Goal: Task Accomplishment & Management: Manage account settings

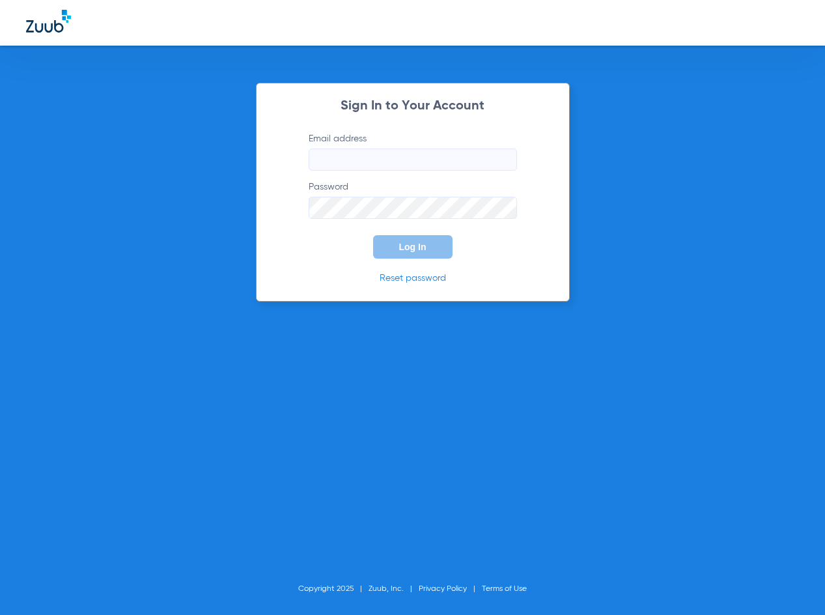
type input "info@riverdistrictsmiles.com"
click at [422, 245] on span "Log In" at bounding box center [412, 247] width 27 height 10
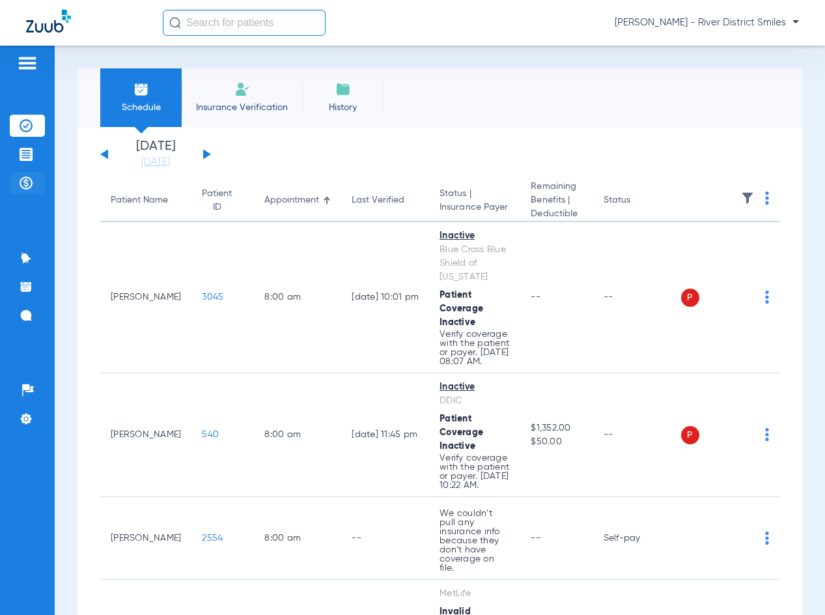
click at [24, 182] on img at bounding box center [26, 183] width 13 height 13
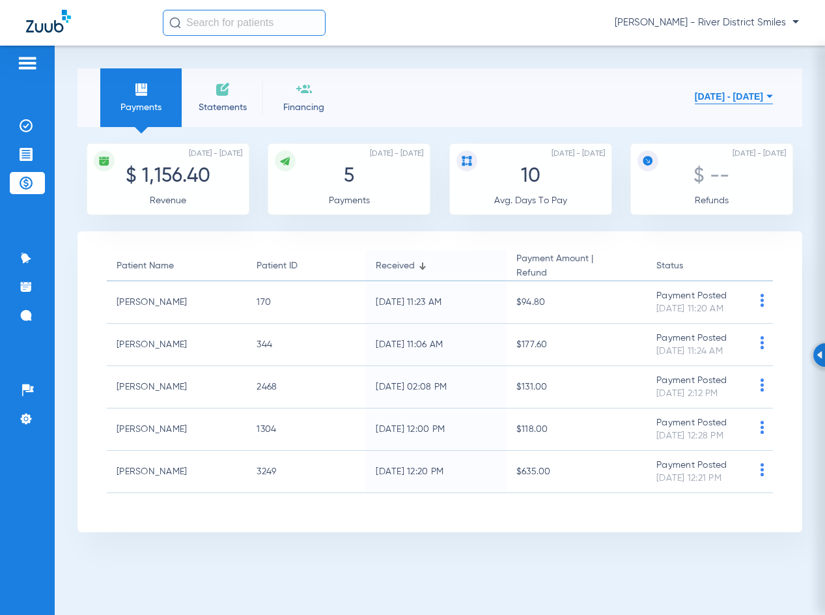
click at [240, 111] on span "Statements" at bounding box center [223, 107] width 62 height 13
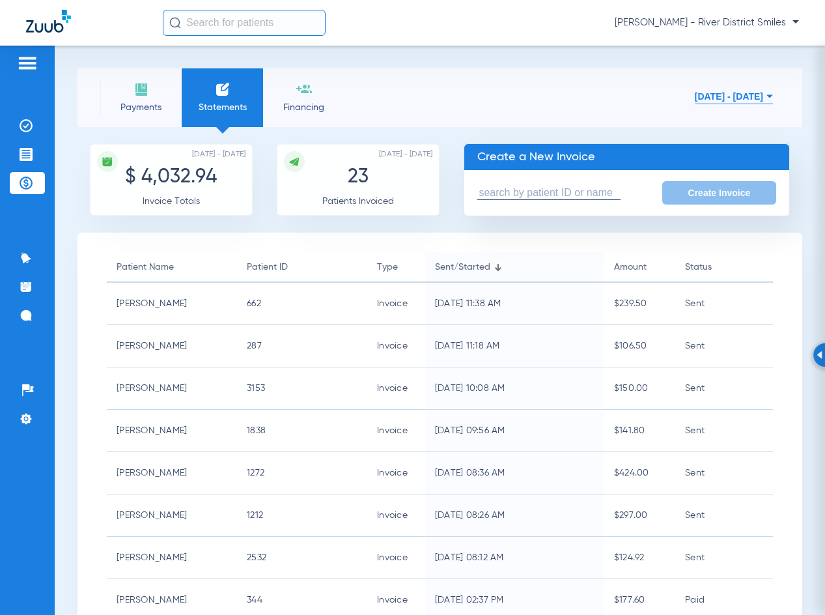
click at [577, 196] on input "text" at bounding box center [549, 193] width 143 height 14
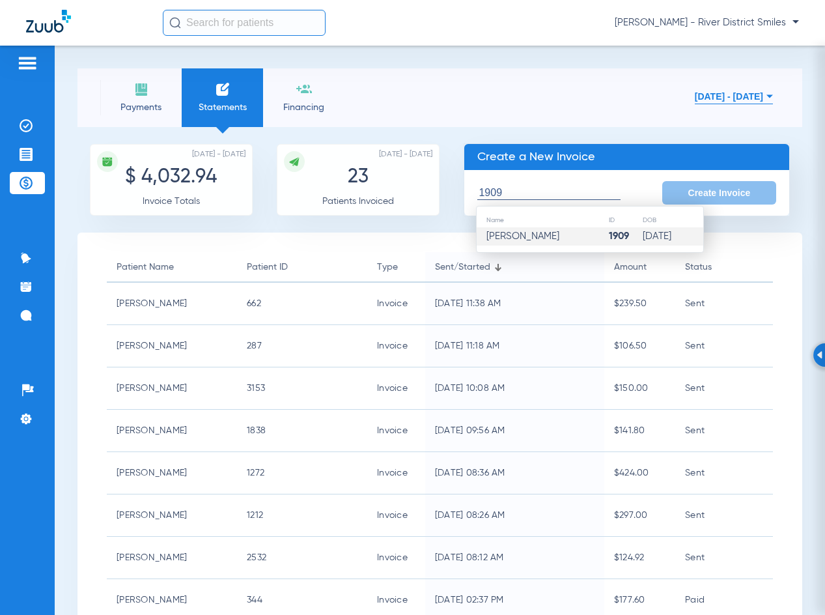
click at [539, 244] on td "Tiffany M Hardee" at bounding box center [543, 236] width 132 height 18
type input "Tiffany M Hardee"
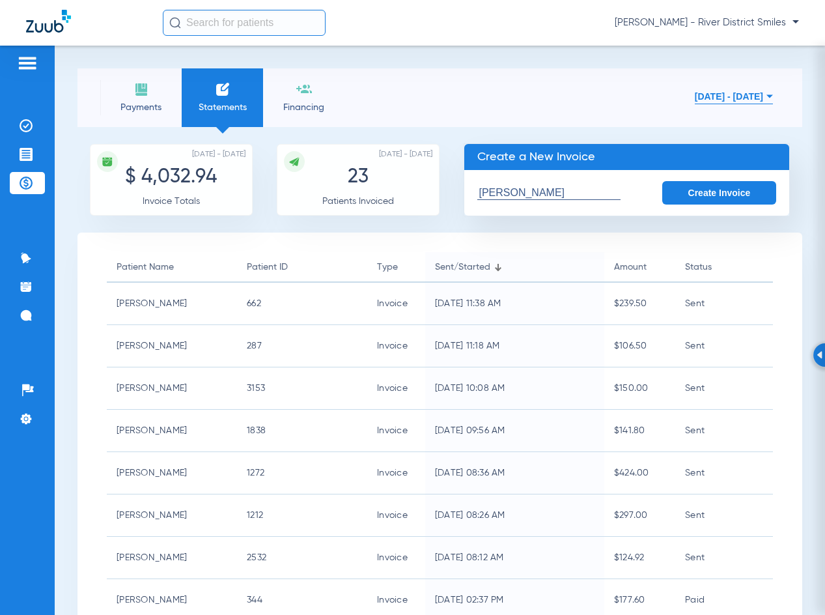
click at [697, 184] on button "Create Invoice" at bounding box center [720, 192] width 115 height 23
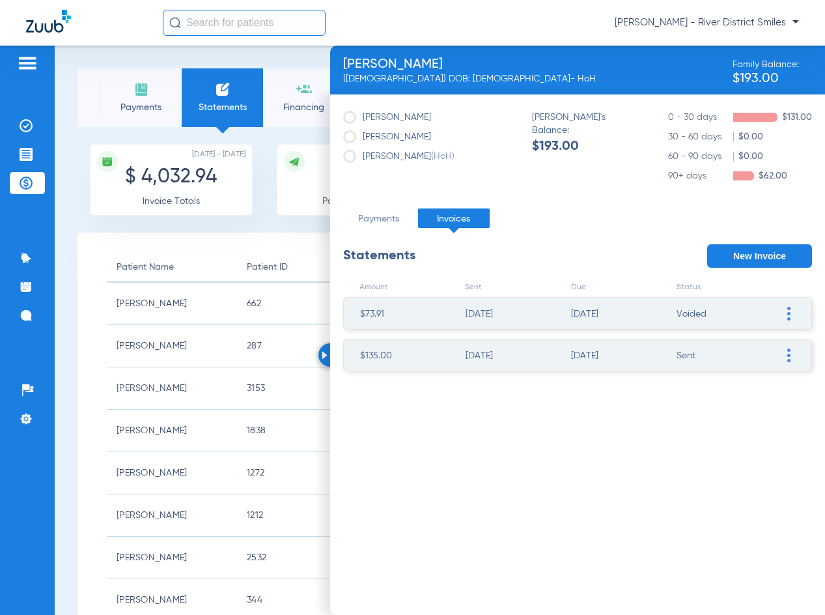
click at [803, 357] on ul "$135.00 03/12/2025 04/11/2025 Sent Resend Invoice Edit Invoice Add Manual Payme…" at bounding box center [577, 355] width 469 height 33
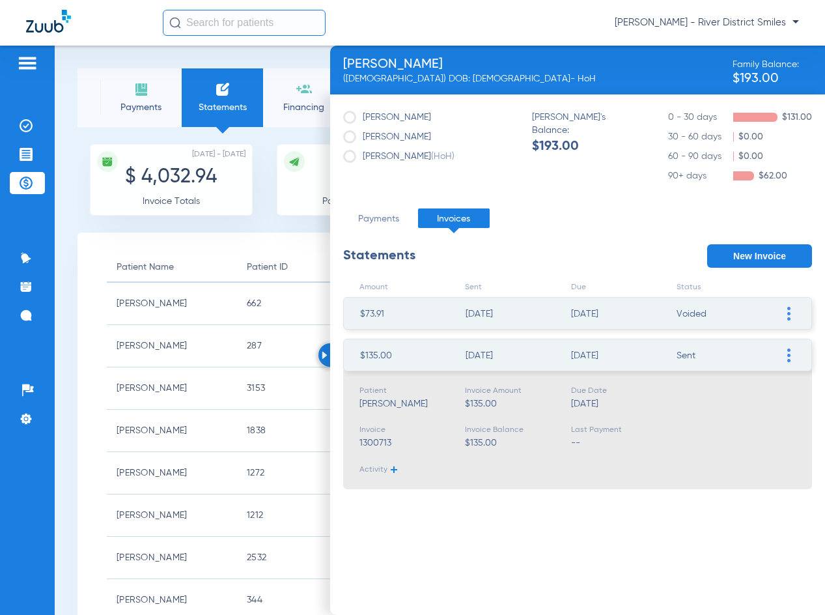
click at [795, 358] on span at bounding box center [788, 354] width 13 height 31
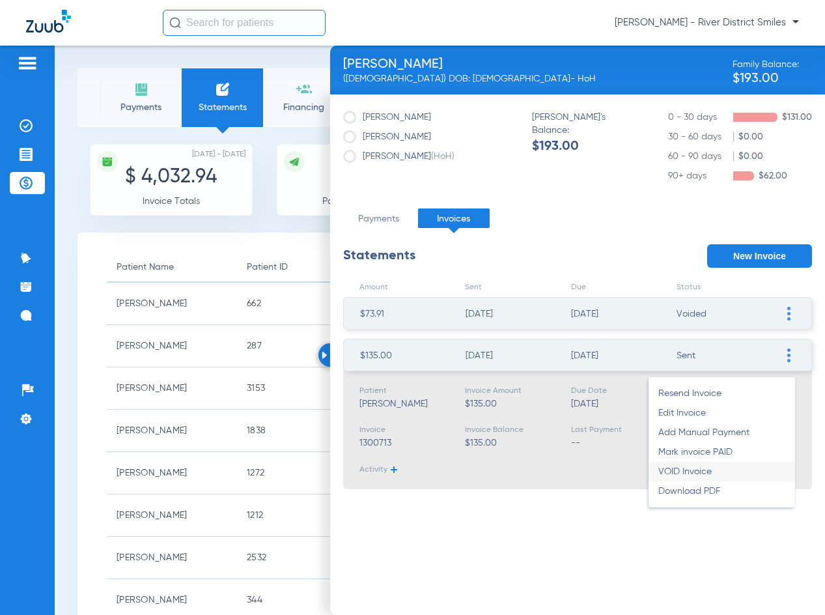
drag, startPoint x: 733, startPoint y: 459, endPoint x: 730, endPoint y: 470, distance: 10.9
click at [730, 470] on ul "Resend Invoice Edit Invoice Add Manual Payment Mark invoice PAID VOID Invoice D…" at bounding box center [722, 442] width 147 height 130
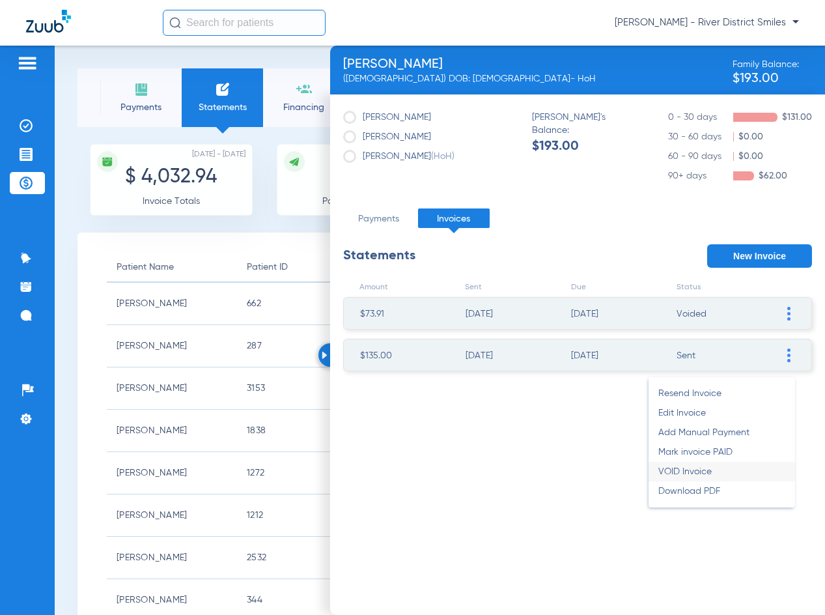
click at [728, 470] on li "VOID Invoice" at bounding box center [722, 472] width 147 height 20
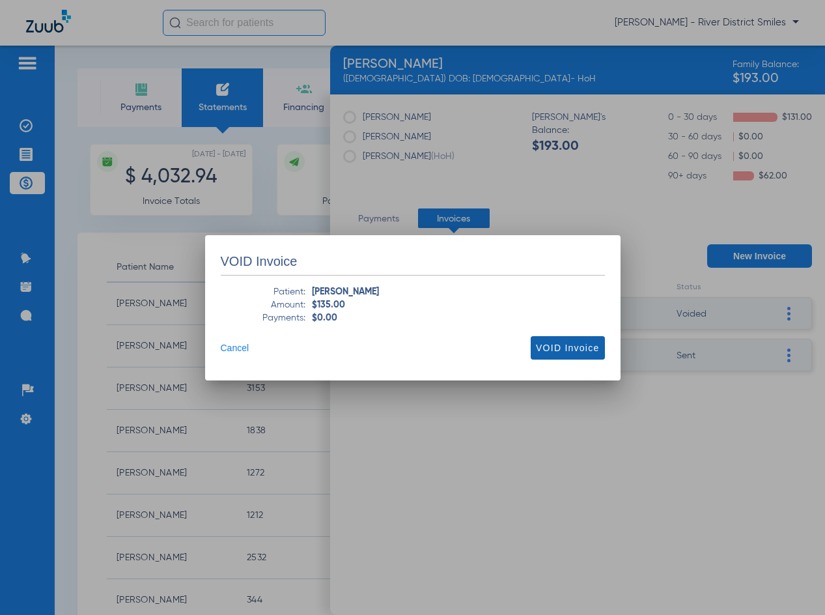
click at [571, 345] on span "VOID Invoice" at bounding box center [567, 347] width 63 height 13
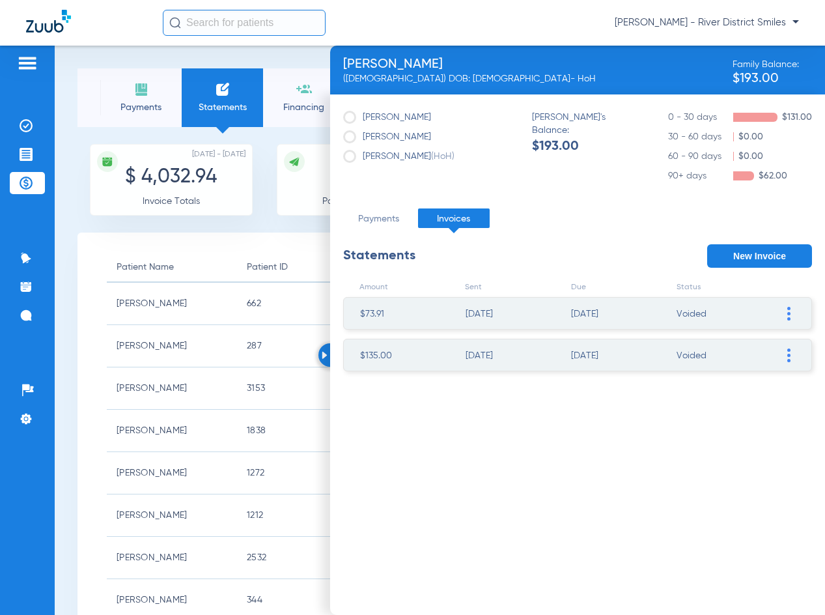
click at [747, 255] on button "New Invoice" at bounding box center [759, 255] width 105 height 23
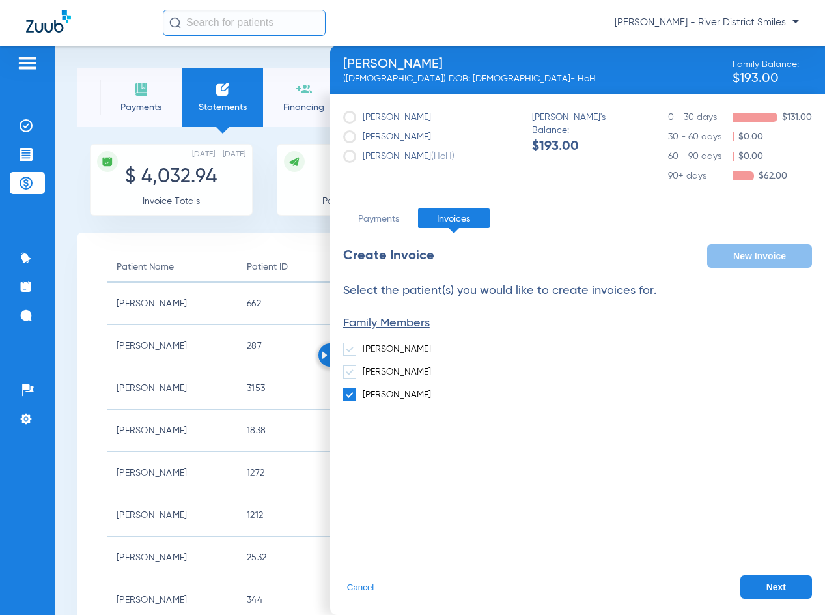
click at [761, 579] on button "Next" at bounding box center [777, 586] width 72 height 23
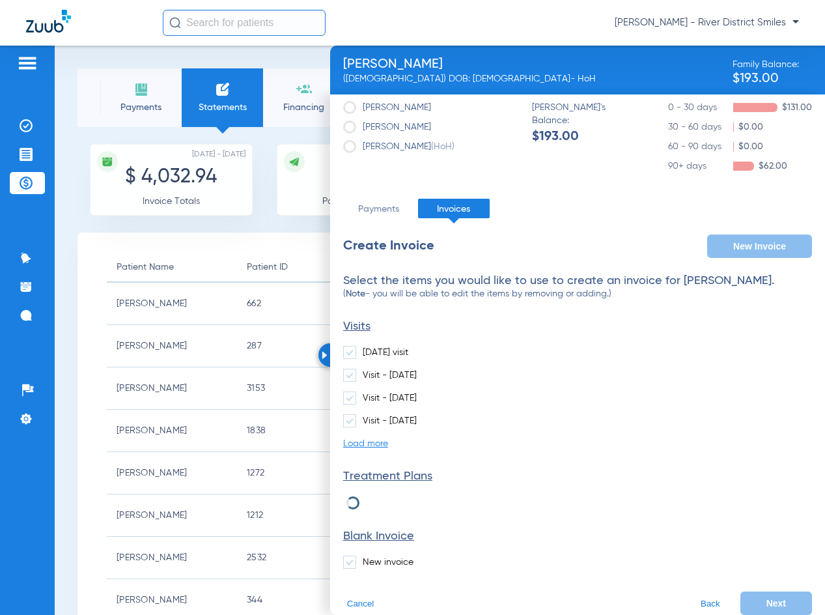
scroll to position [26, 0]
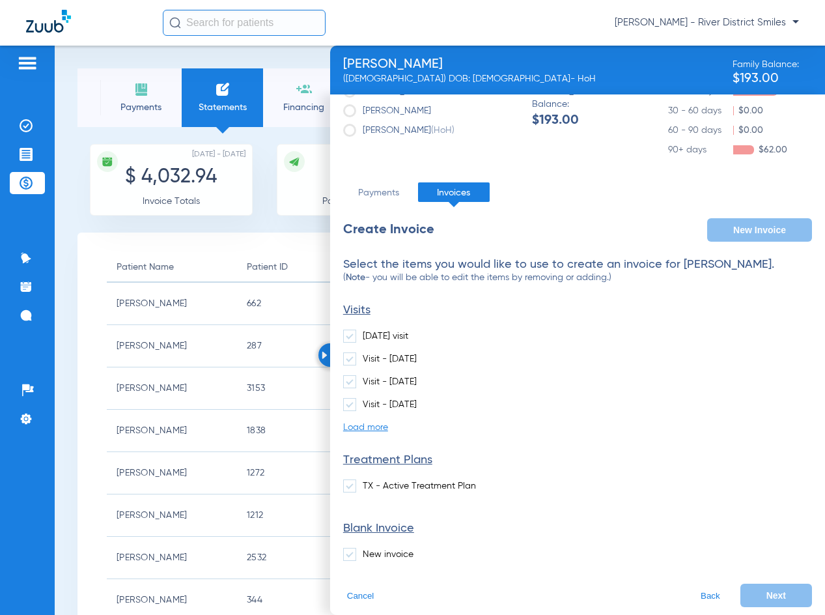
click at [387, 541] on div "Select the items you would like to use to create an invoice for Tiffany Hardee.…" at bounding box center [577, 414] width 469 height 313
drag, startPoint x: 384, startPoint y: 556, endPoint x: 436, endPoint y: 543, distance: 53.9
click at [384, 556] on label "New invoice" at bounding box center [378, 554] width 70 height 13
click at [365, 550] on input "New invoice" at bounding box center [365, 550] width 0 height 0
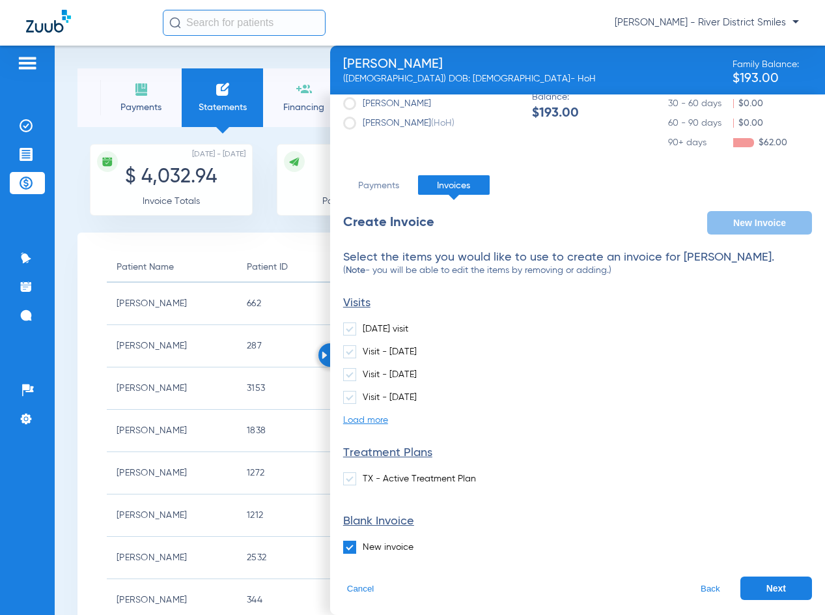
scroll to position [35, 0]
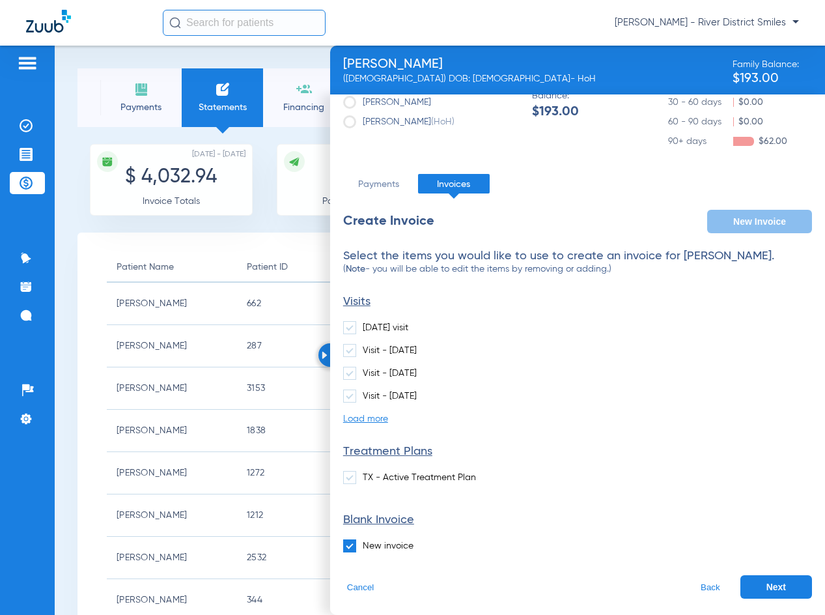
click at [758, 582] on button "Next" at bounding box center [777, 586] width 72 height 23
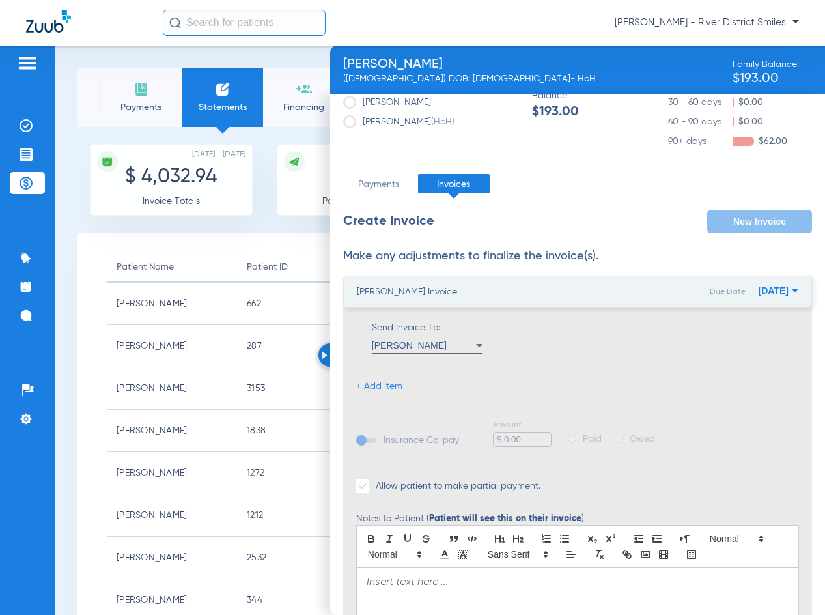
click at [369, 393] on div "Send Invoice To: Tiffany Hardee + Add Item Insurance Co-pay Amount $ 0.00 Paid …" at bounding box center [577, 492] width 469 height 376
click at [367, 390] on li "+ Add Item" at bounding box center [379, 386] width 46 height 13
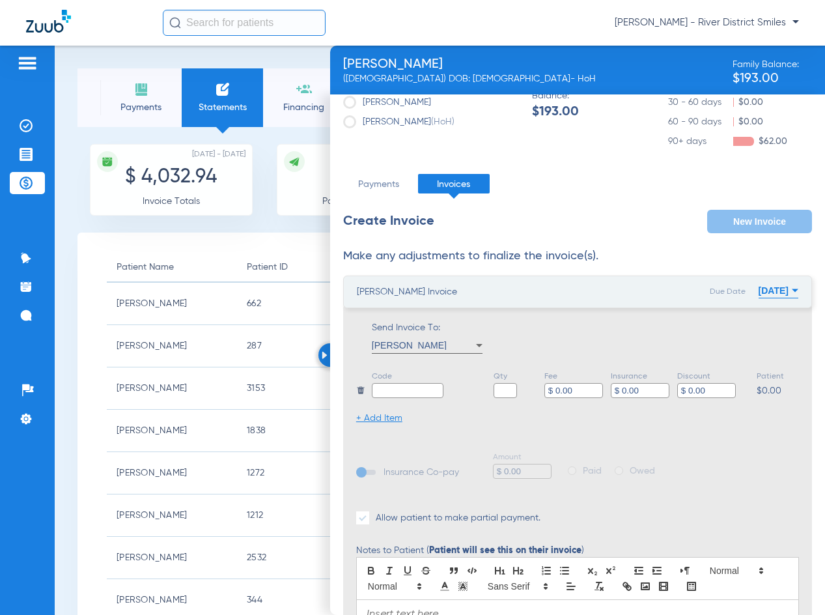
click at [395, 392] on input "text" at bounding box center [408, 390] width 72 height 15
type input "Balance"
type input "1"
type input "$ 62.00"
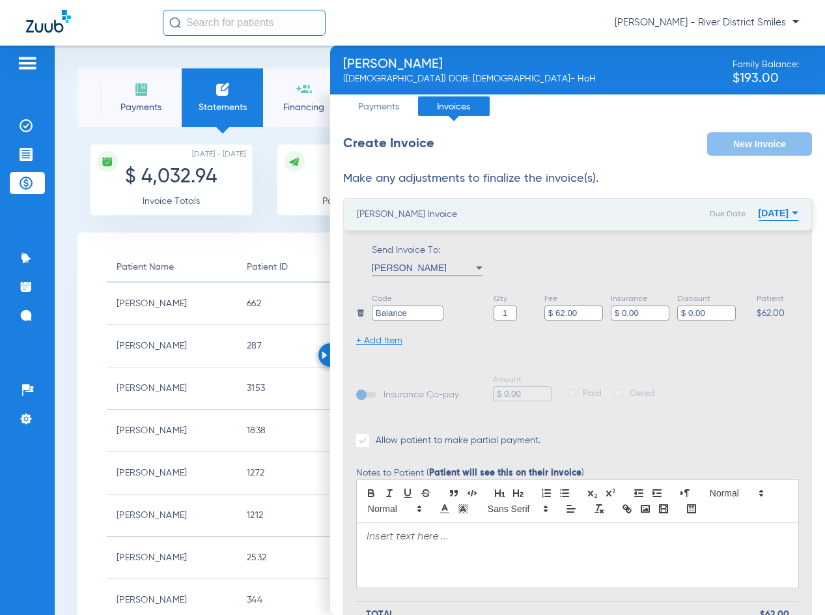
scroll to position [184, 0]
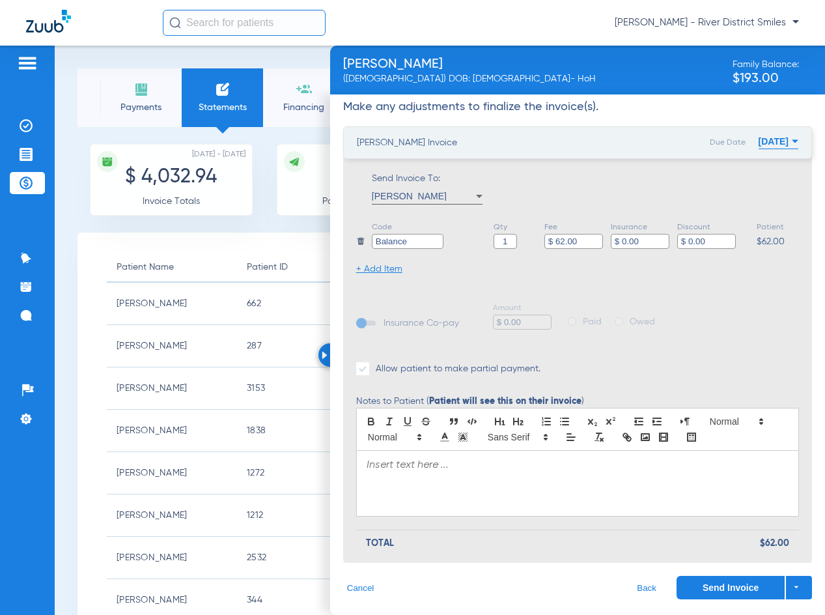
click at [406, 451] on div at bounding box center [578, 483] width 442 height 65
click at [407, 476] on div at bounding box center [578, 483] width 442 height 65
click at [762, 144] on button "09/11/2025" at bounding box center [779, 141] width 40 height 26
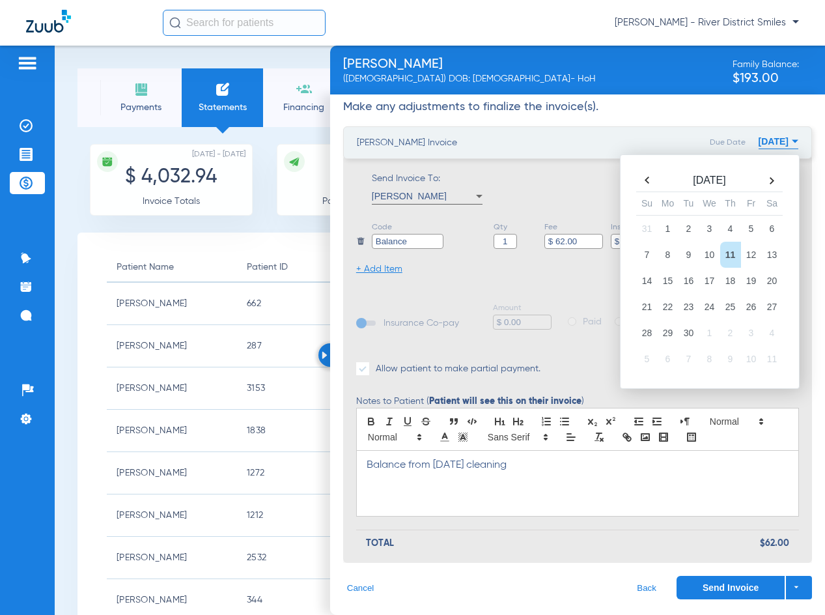
click at [644, 184] on th at bounding box center [647, 180] width 21 height 18
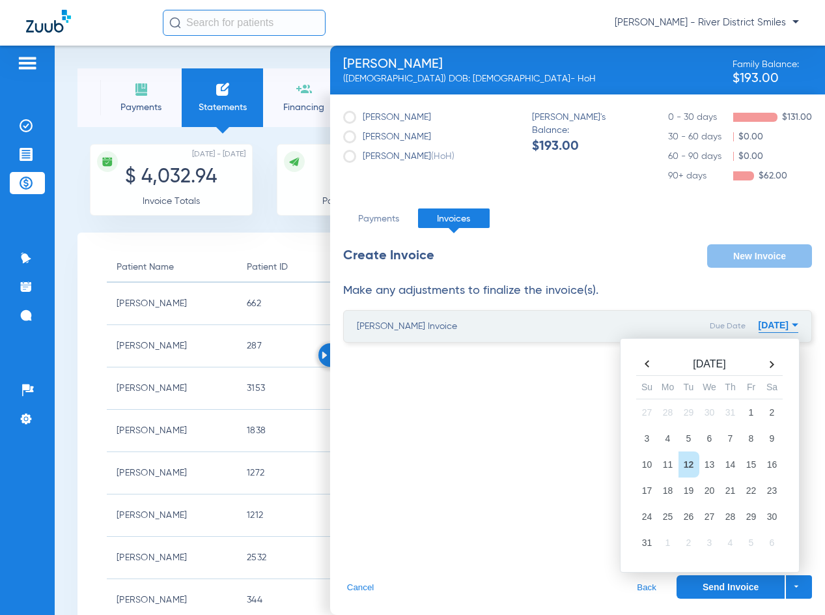
scroll to position [0, 0]
click at [713, 515] on td "27" at bounding box center [710, 517] width 21 height 26
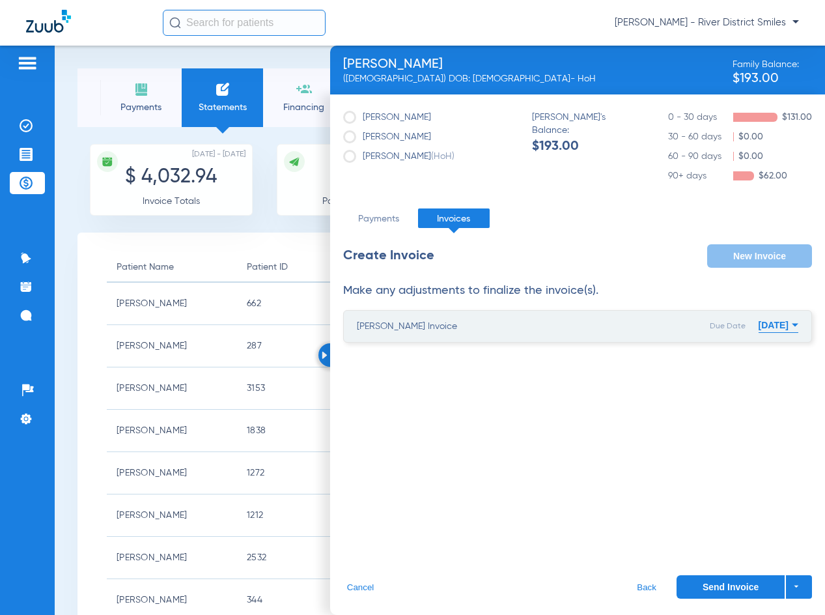
click at [733, 579] on button "Send Invoice" at bounding box center [731, 586] width 108 height 23
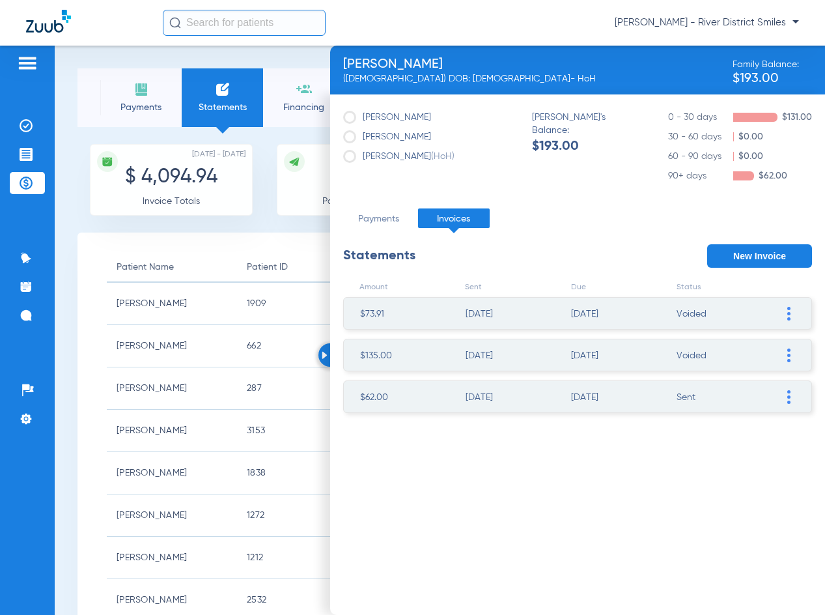
click at [329, 356] on div at bounding box center [330, 354] width 23 height 23
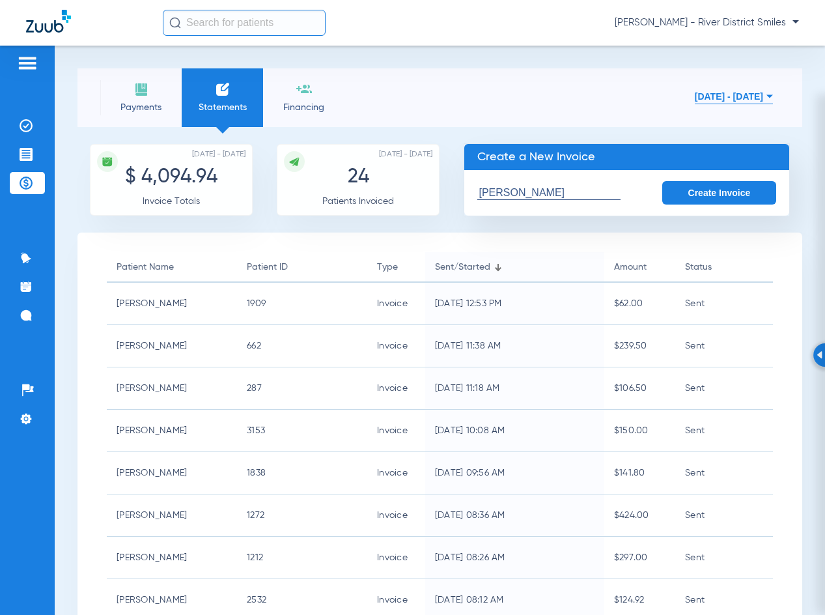
click at [107, 92] on li "Payments" at bounding box center [140, 97] width 81 height 59
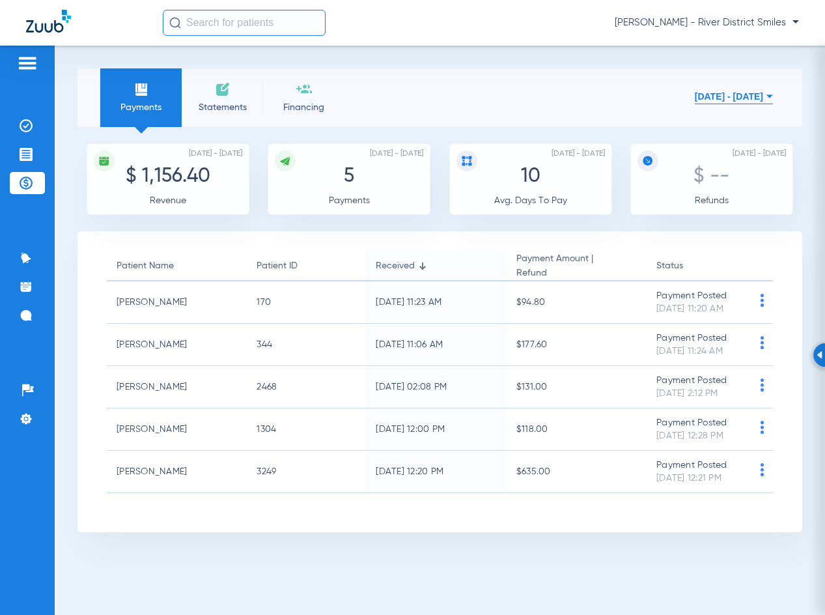
click at [215, 94] on img at bounding box center [223, 89] width 16 height 16
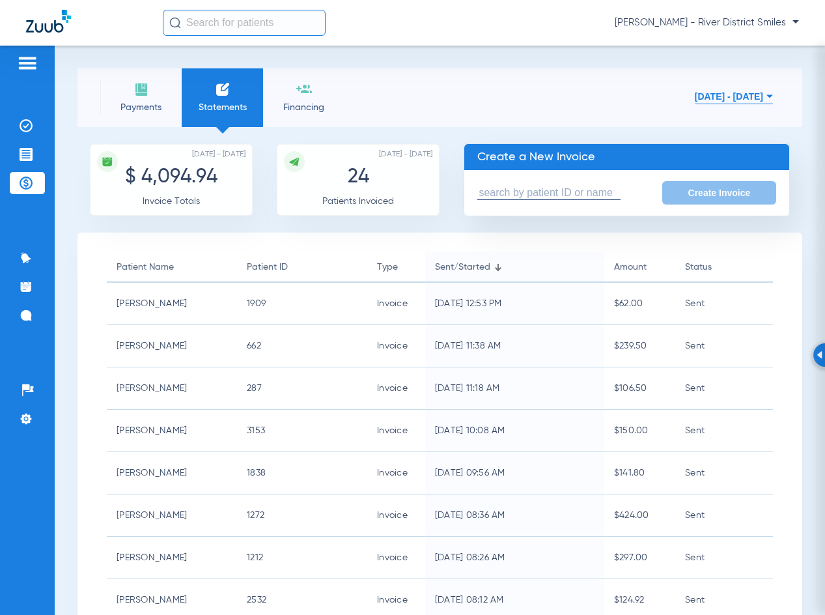
click at [145, 104] on span "Payments" at bounding box center [141, 107] width 62 height 13
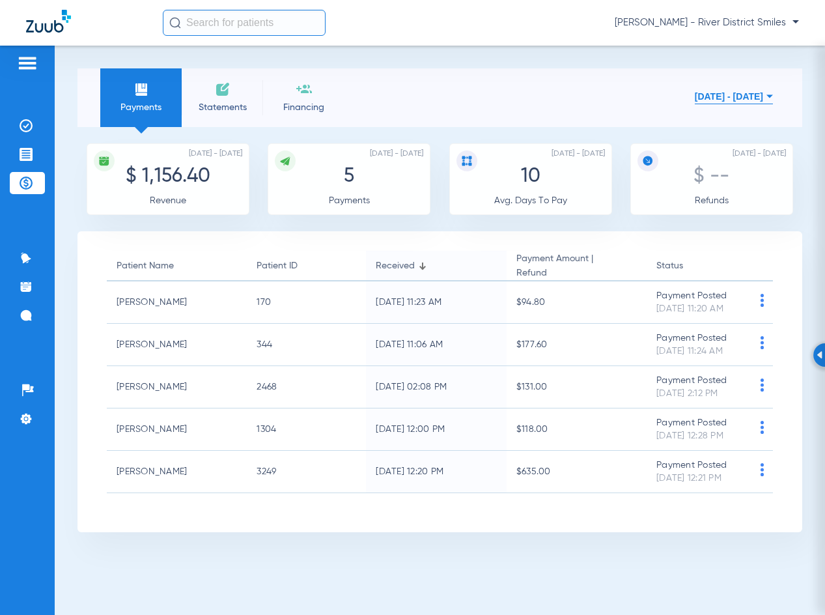
click at [235, 100] on li "Statements" at bounding box center [222, 97] width 81 height 59
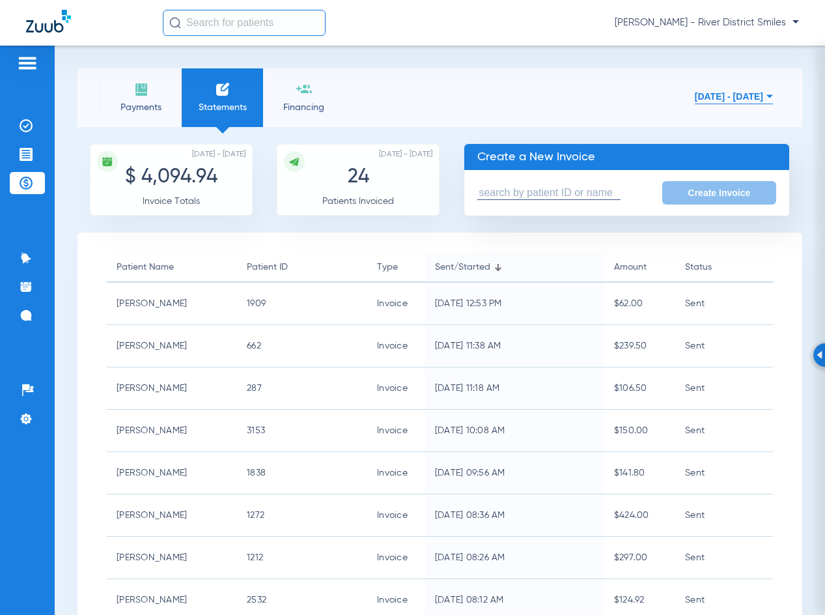
click at [158, 100] on li "Payments" at bounding box center [140, 97] width 81 height 59
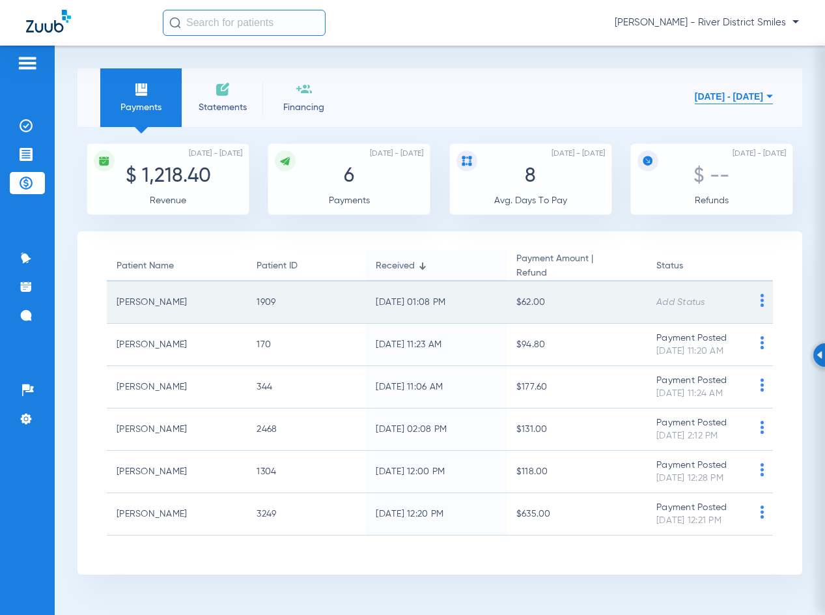
click at [762, 301] on img at bounding box center [762, 300] width 16 height 13
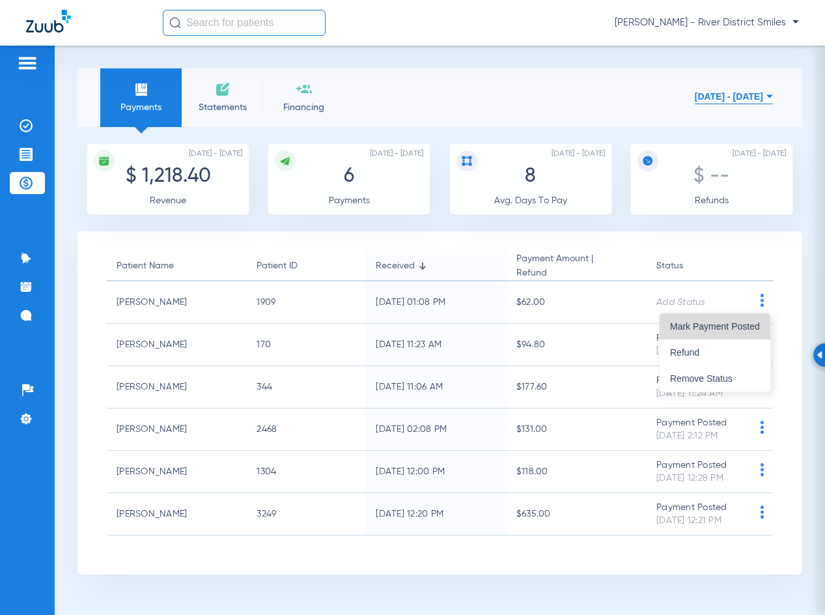
click at [730, 322] on span "Mark Payment Posted" at bounding box center [715, 326] width 90 height 9
